Goal: Obtain resource: Download file/media

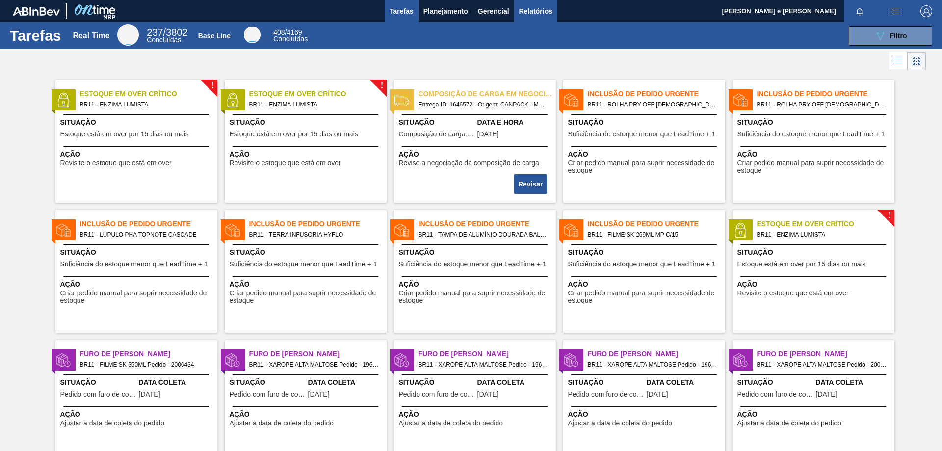
click at [532, 10] on span "Relatórios" at bounding box center [535, 11] width 33 height 12
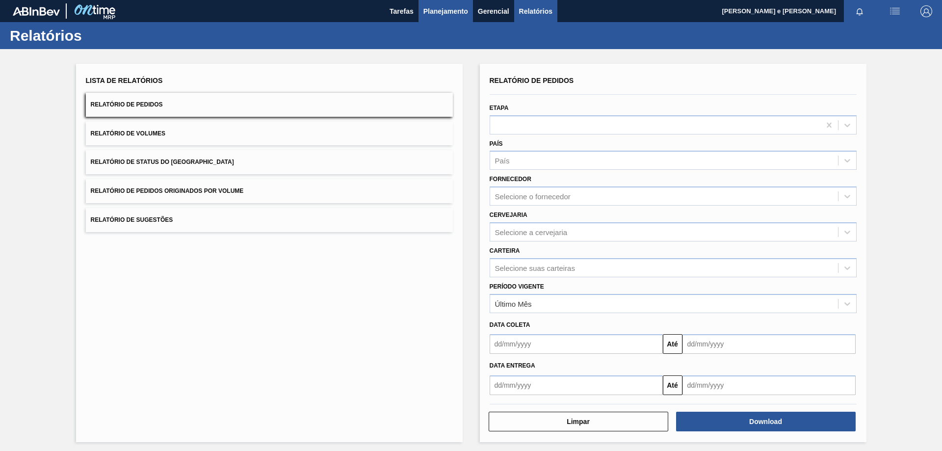
click at [463, 13] on span "Planejamento" at bounding box center [446, 11] width 45 height 12
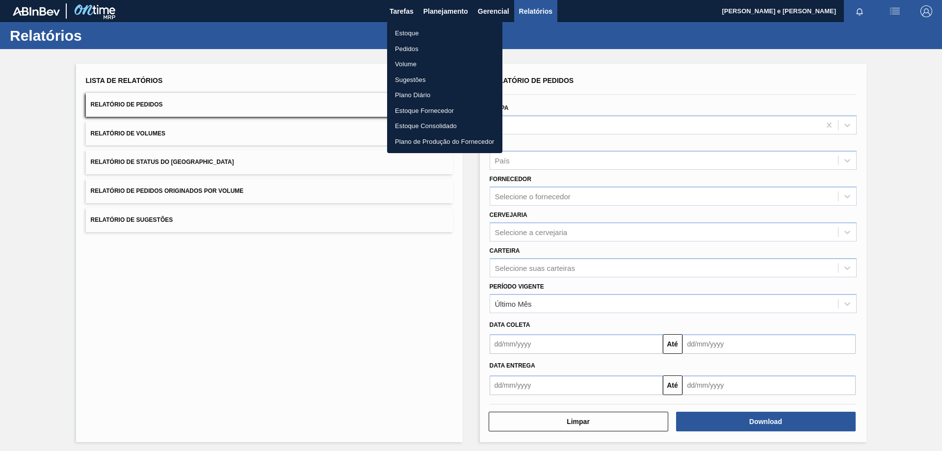
click at [529, 15] on div at bounding box center [471, 225] width 942 height 451
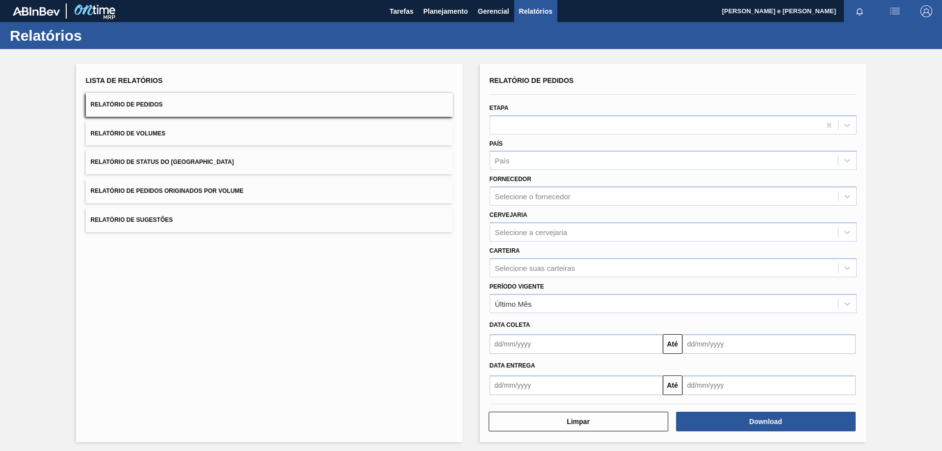
click at [330, 64] on div "Lista de Relatórios Relatório de Pedidos Relatório de Volumes Relatório de Stat…" at bounding box center [269, 253] width 387 height 378
click at [237, 99] on button "Relatório de Pedidos" at bounding box center [269, 105] width 367 height 24
click at [518, 165] on div "País" at bounding box center [664, 161] width 348 height 14
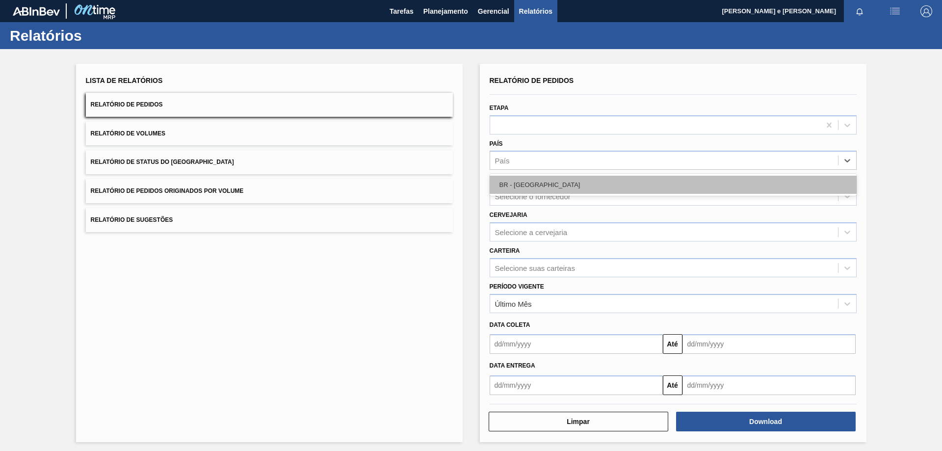
click at [519, 185] on div "BR - [GEOGRAPHIC_DATA]" at bounding box center [673, 185] width 367 height 18
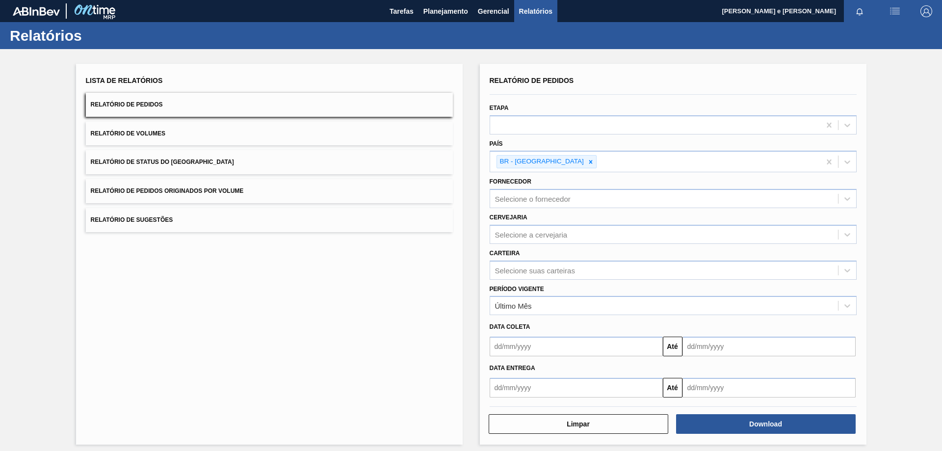
click at [529, 244] on div "Carteira Selecione suas carteiras" at bounding box center [673, 262] width 375 height 36
click at [517, 238] on div "Selecione a cervejaria" at bounding box center [531, 234] width 73 height 8
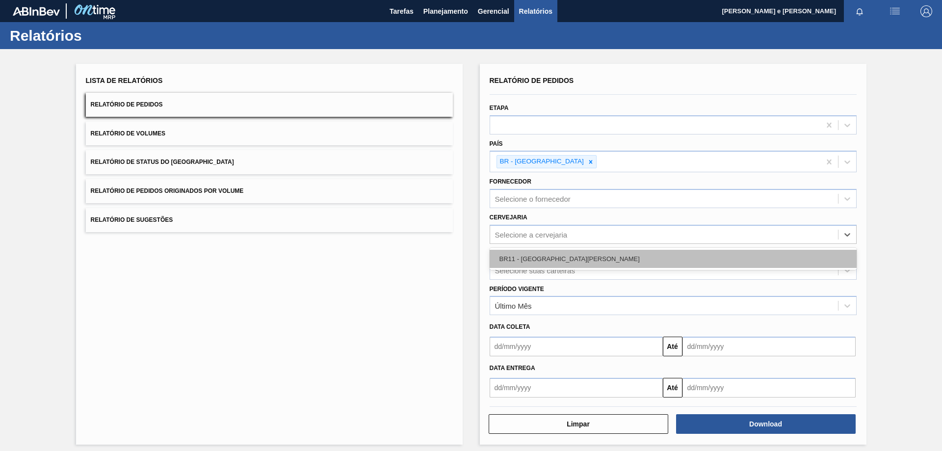
click at [504, 262] on div "BR11 - [GEOGRAPHIC_DATA][PERSON_NAME]" at bounding box center [673, 259] width 367 height 18
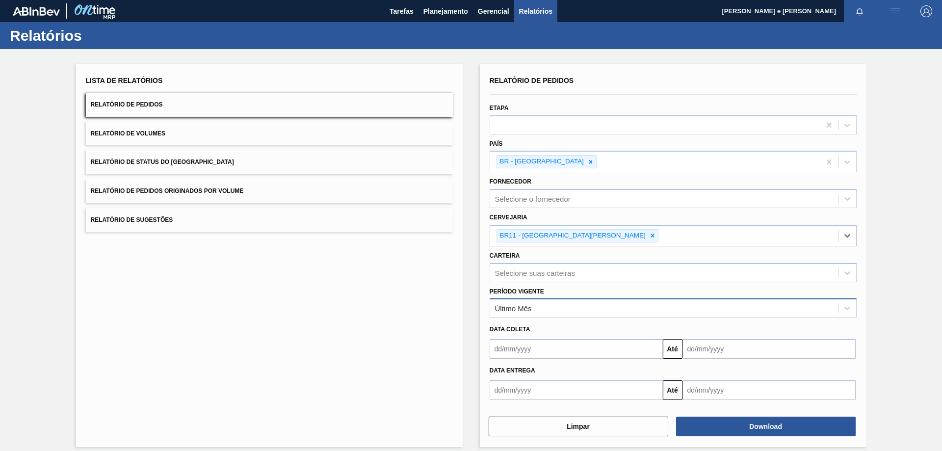
click at [543, 312] on div "Último Mês" at bounding box center [664, 308] width 348 height 14
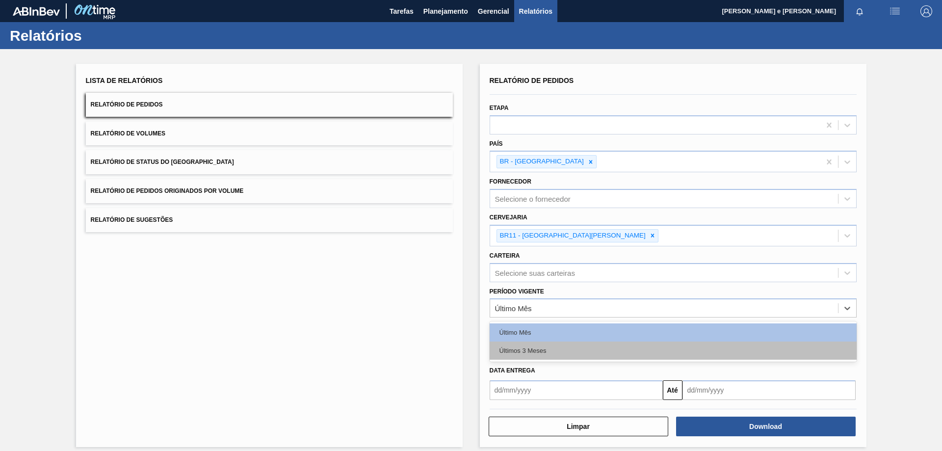
click at [525, 348] on div "Últimos 3 Meses" at bounding box center [673, 351] width 367 height 18
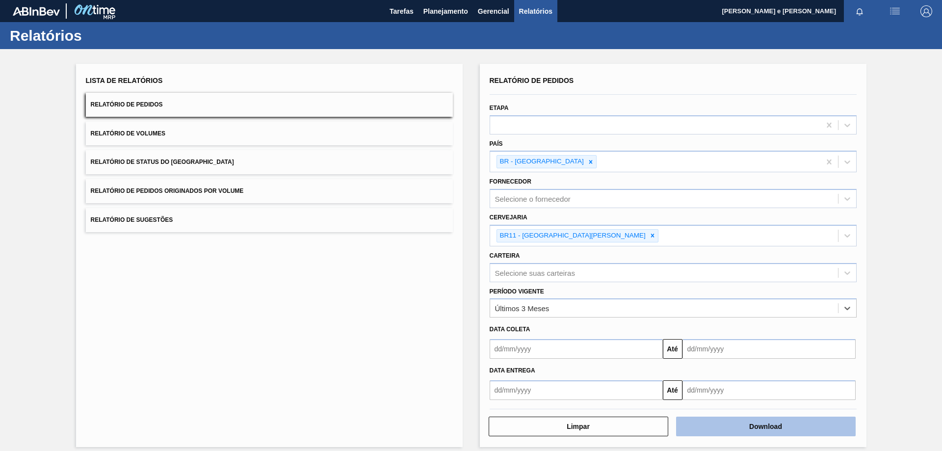
click at [772, 428] on button "Download" at bounding box center [766, 427] width 180 height 20
drag, startPoint x: 370, startPoint y: 317, endPoint x: 320, endPoint y: 159, distance: 166.1
click at [369, 318] on div "Lista de Relatórios Relatório de Pedidos Relatório de Volumes Relatório de Stat…" at bounding box center [269, 255] width 387 height 383
